Goal: Navigation & Orientation: Understand site structure

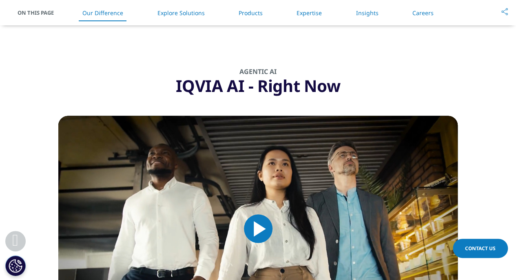
scroll to position [700, 0]
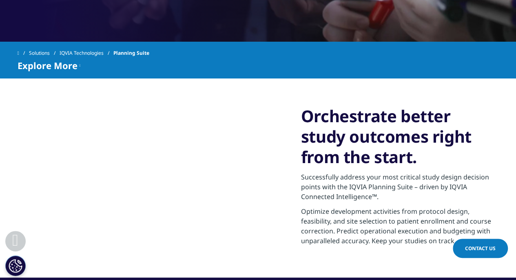
scroll to position [327, 0]
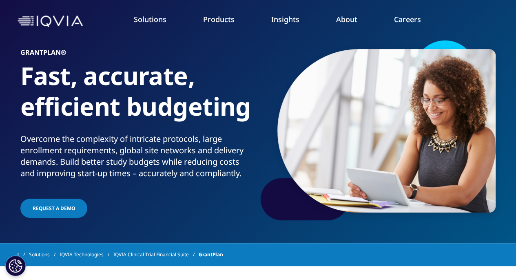
scroll to position [16, 0]
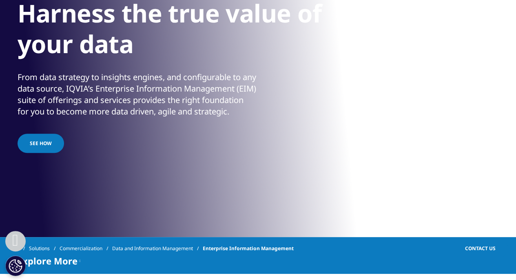
scroll to position [147, 0]
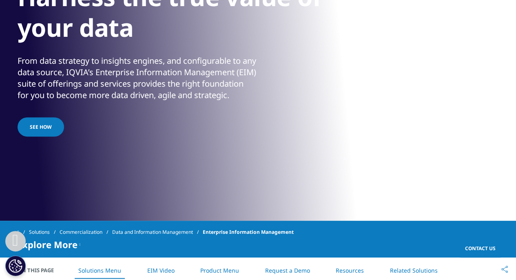
click at [0, 245] on div "Solutions Commercialization Data and Information Management Enterprise Informat…" at bounding box center [258, 238] width 516 height 37
click at [0, 195] on div "Your browser does not support the video tag." at bounding box center [258, 36] width 516 height 367
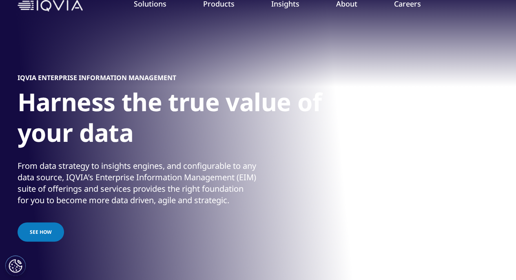
scroll to position [0, 0]
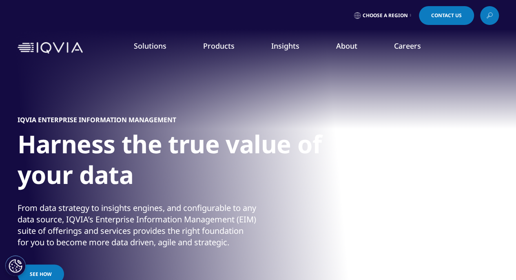
click at [157, 111] on link "Our Story" at bounding box center [201, 109] width 126 height 9
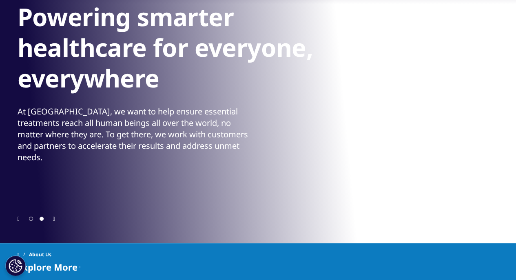
scroll to position [114, 0]
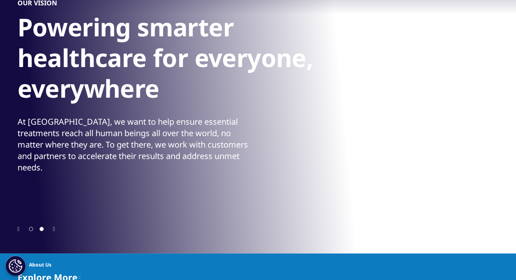
click at [18, 231] on icon "Previous slide" at bounding box center [19, 229] width 2 height 6
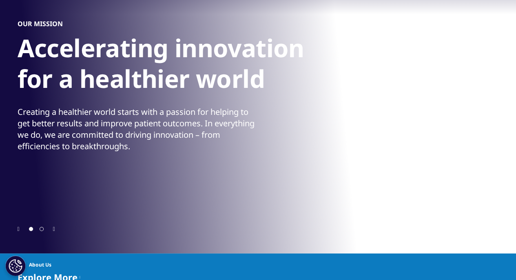
click at [18, 231] on icon "Previous slide" at bounding box center [19, 229] width 2 height 6
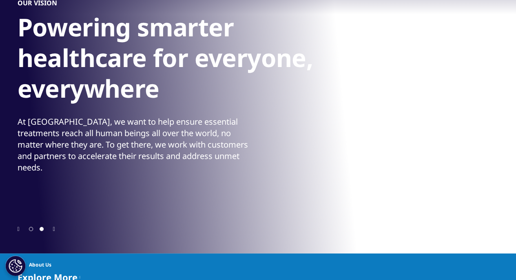
click at [54, 230] on icon "Next slide" at bounding box center [54, 229] width 2 height 6
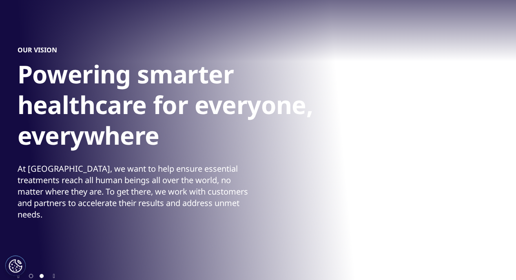
scroll to position [0, 0]
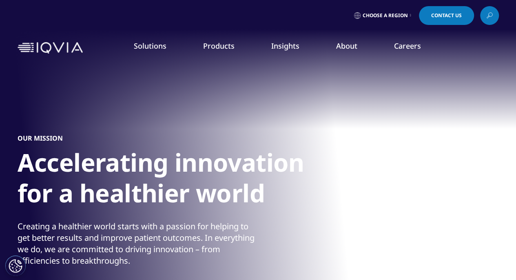
click at [166, 128] on link "Our Impact" at bounding box center [201, 125] width 126 height 9
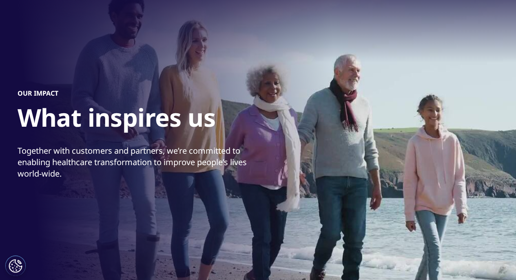
scroll to position [65, 0]
